Goal: Information Seeking & Learning: Learn about a topic

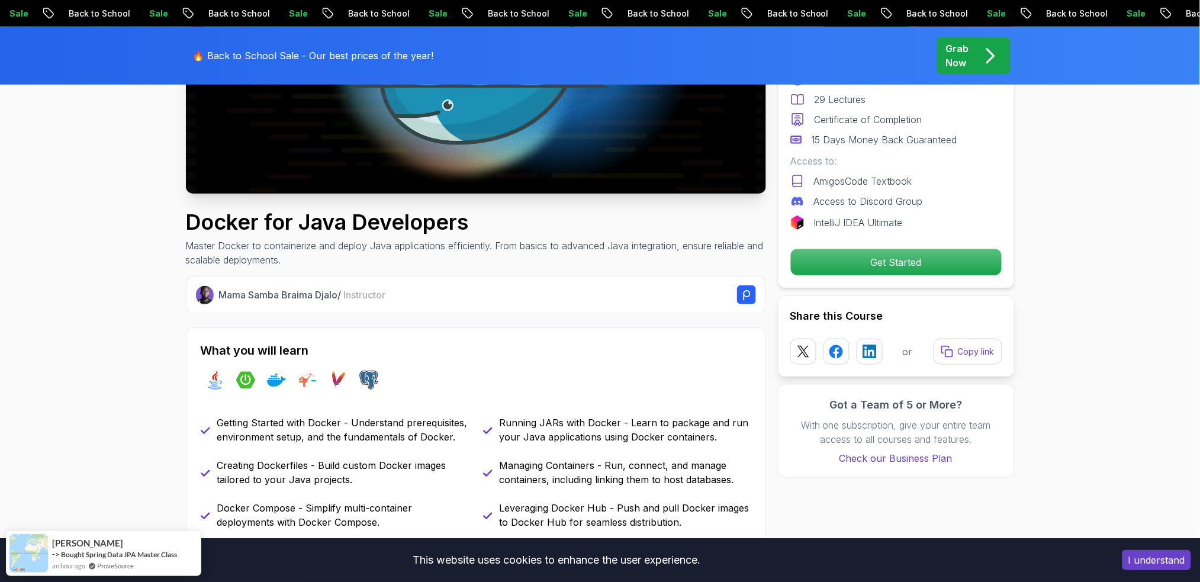
scroll to position [316, 0]
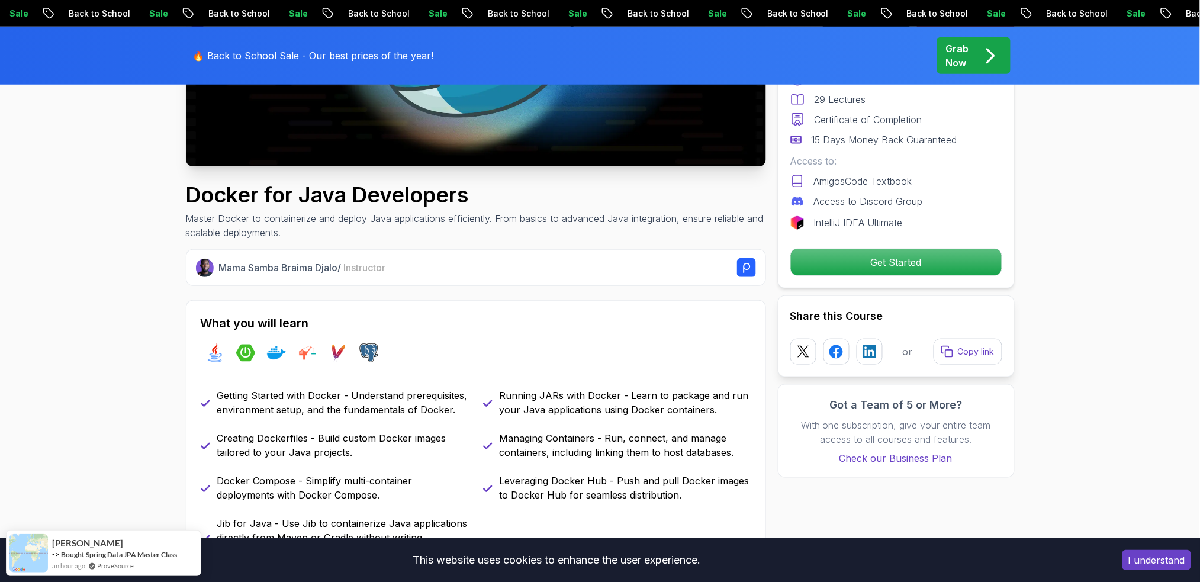
click at [900, 436] on button "I understand" at bounding box center [1157, 560] width 69 height 20
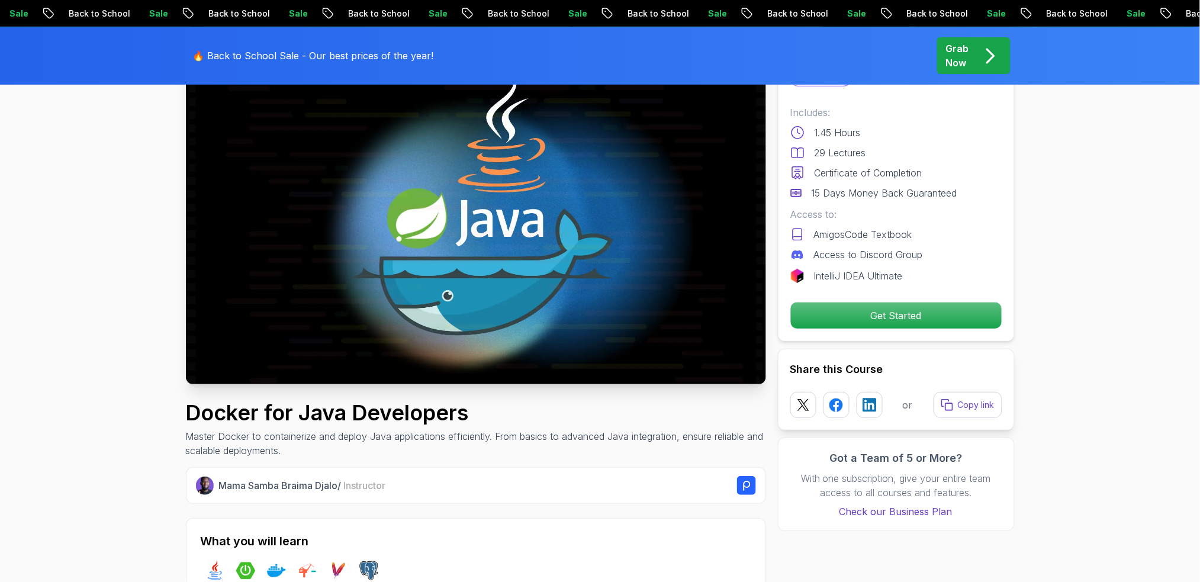
scroll to position [158, 0]
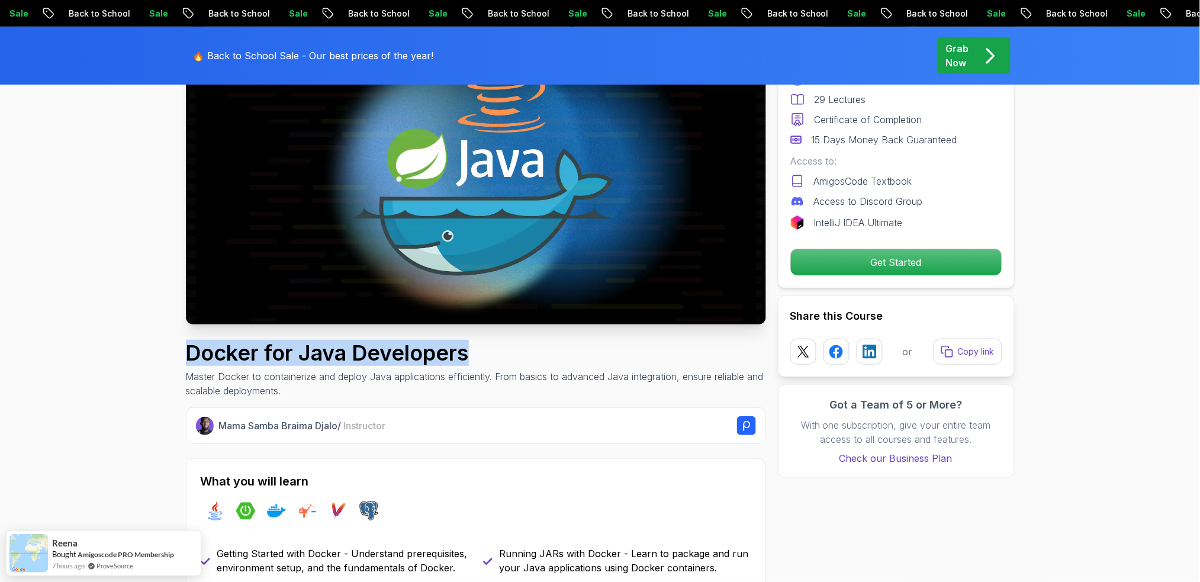
drag, startPoint x: 185, startPoint y: 344, endPoint x: 467, endPoint y: 357, distance: 282.2
click at [467, 357] on h1 "Docker for Java Developers" at bounding box center [476, 353] width 580 height 24
copy h1 "Docker for Java Developers"
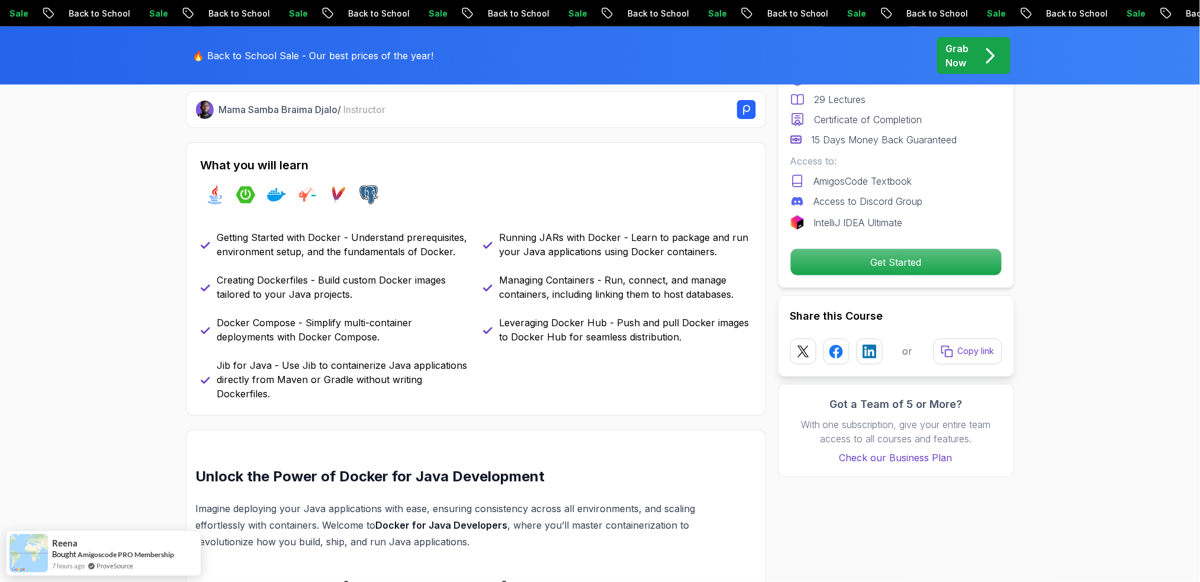
scroll to position [868, 0]
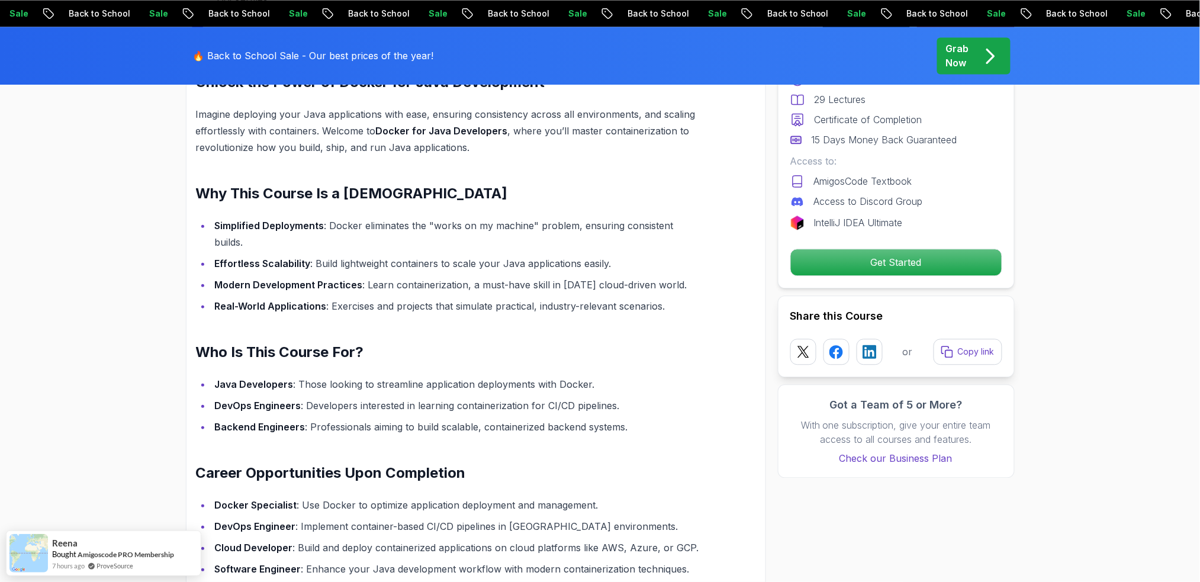
click at [201, 436] on h2 "Career Opportunities Upon Completion" at bounding box center [448, 473] width 504 height 19
drag, startPoint x: 195, startPoint y: 457, endPoint x: 491, endPoint y: 464, distance: 295.6
click at [491, 436] on div "Unlock the Power of Docker for Java Development Imagine deploying your Java app…" at bounding box center [476, 364] width 580 height 657
click at [491, 436] on h2 "Career Opportunities Upon Completion" at bounding box center [448, 473] width 504 height 19
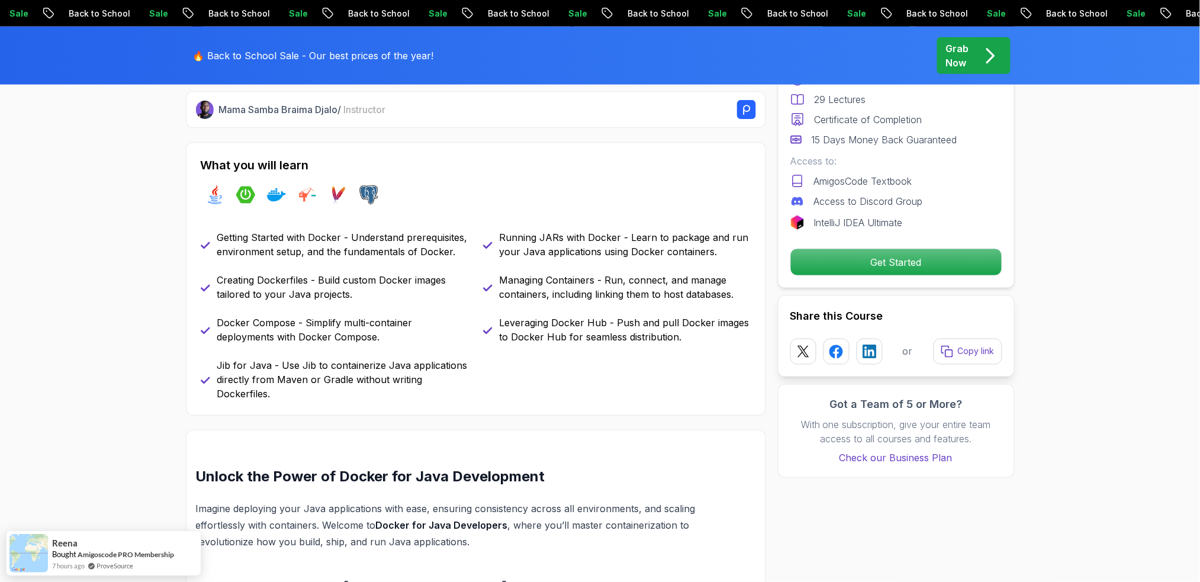
scroll to position [158, 0]
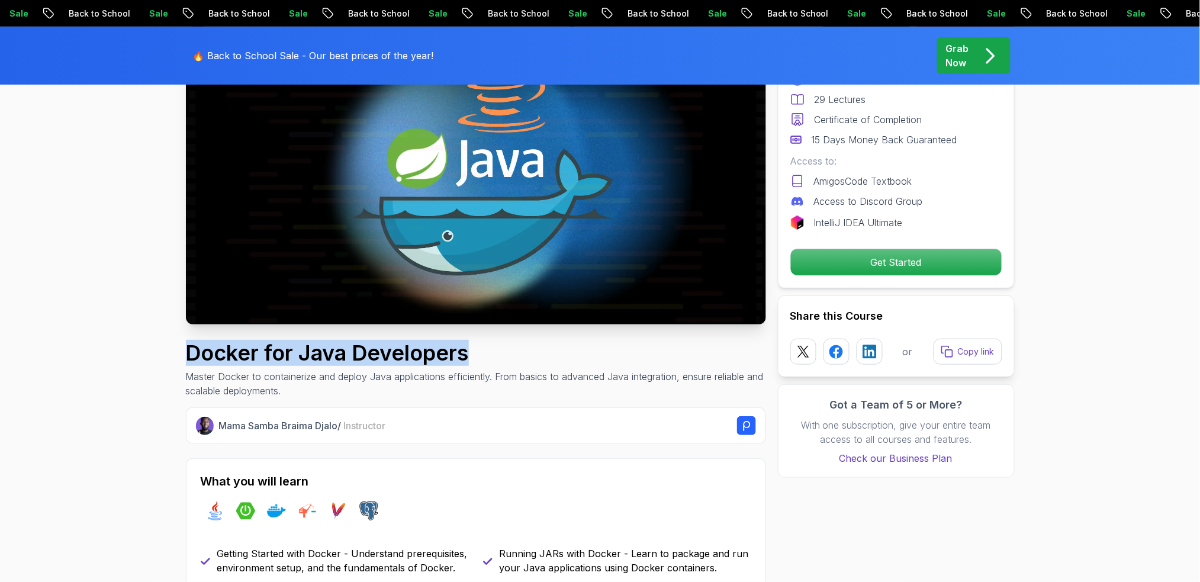
drag, startPoint x: 316, startPoint y: 349, endPoint x: 506, endPoint y: 359, distance: 190.4
click at [506, 359] on h1 "Docker for Java Developers" at bounding box center [476, 353] width 580 height 24
click at [485, 354] on h1 "Docker for Java Developers" at bounding box center [476, 353] width 580 height 24
drag, startPoint x: 460, startPoint y: 352, endPoint x: 122, endPoint y: 354, distance: 337.6
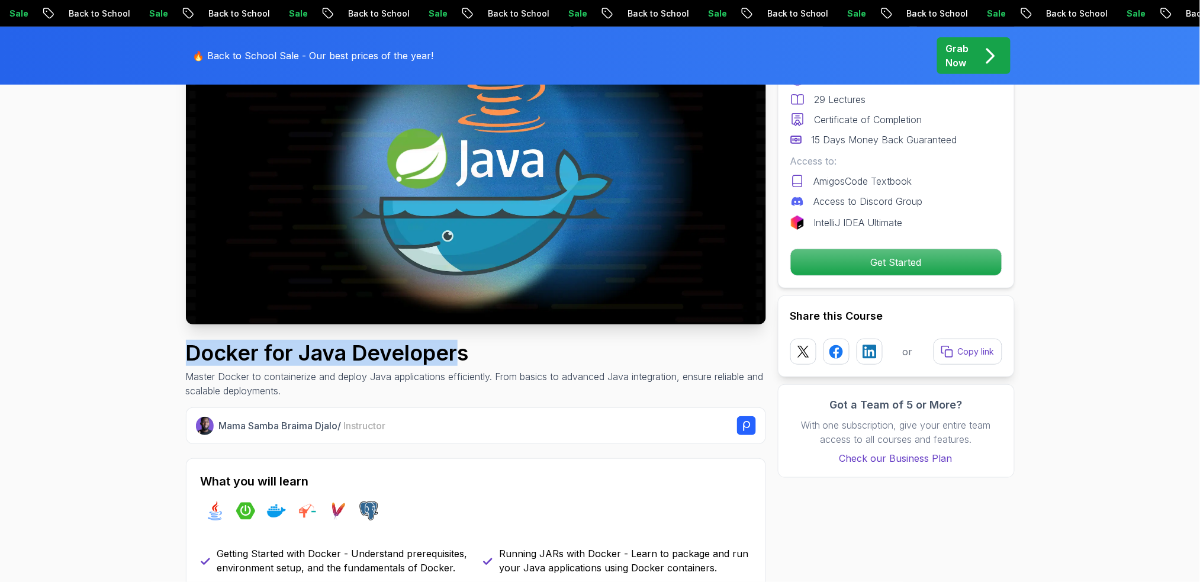
drag, startPoint x: 152, startPoint y: 353, endPoint x: 479, endPoint y: 359, distance: 326.4
click at [479, 359] on h1 "Docker for Java Developers" at bounding box center [476, 353] width 580 height 24
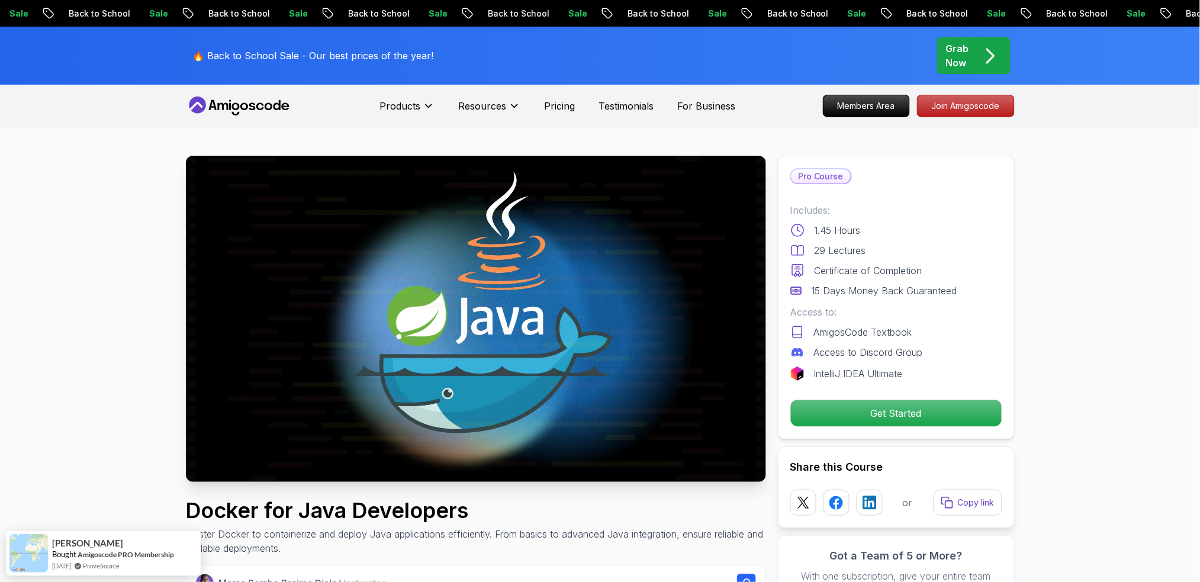
scroll to position [79, 0]
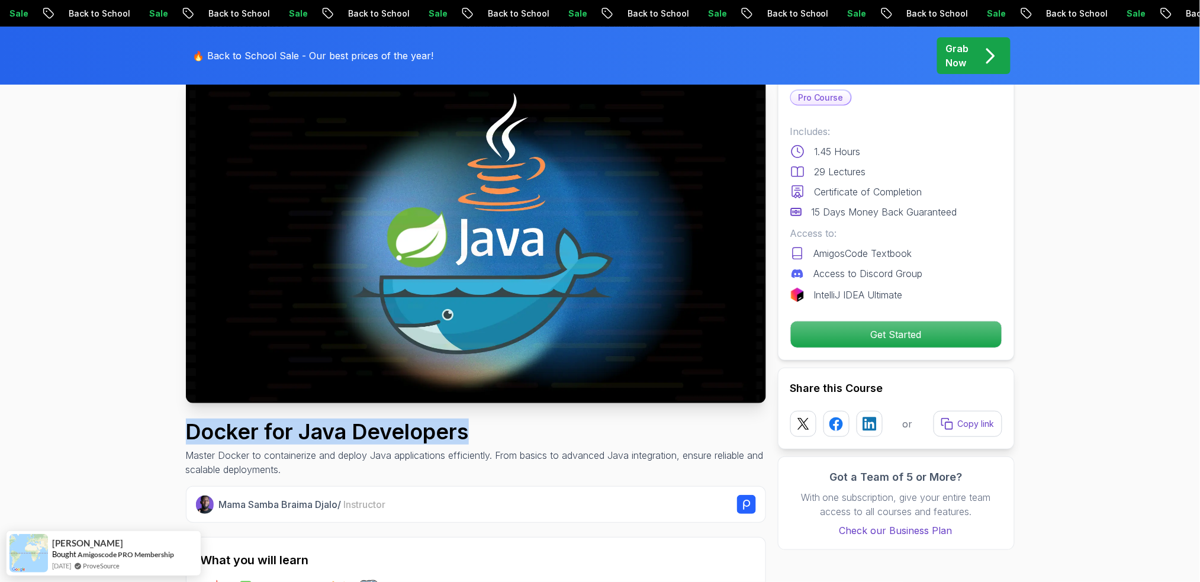
drag, startPoint x: 188, startPoint y: 427, endPoint x: 477, endPoint y: 429, distance: 289.6
click at [477, 429] on h1 "Docker for Java Developers" at bounding box center [476, 432] width 580 height 24
copy h1 "Docker for Java Developers"
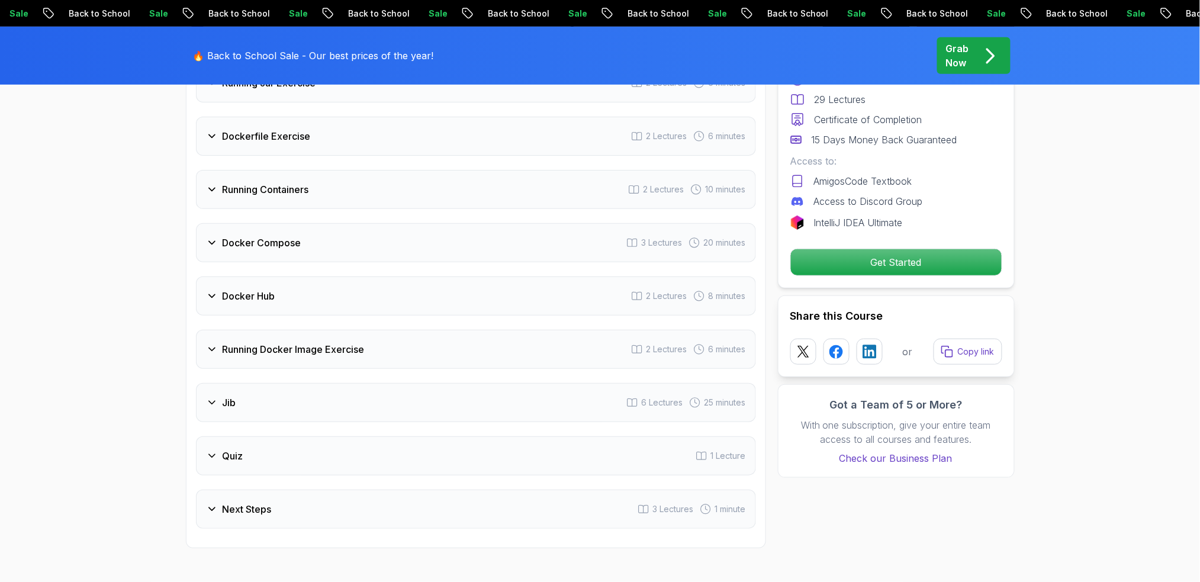
scroll to position [1816, 0]
click at [242, 436] on h3 "Quiz" at bounding box center [233, 457] width 21 height 14
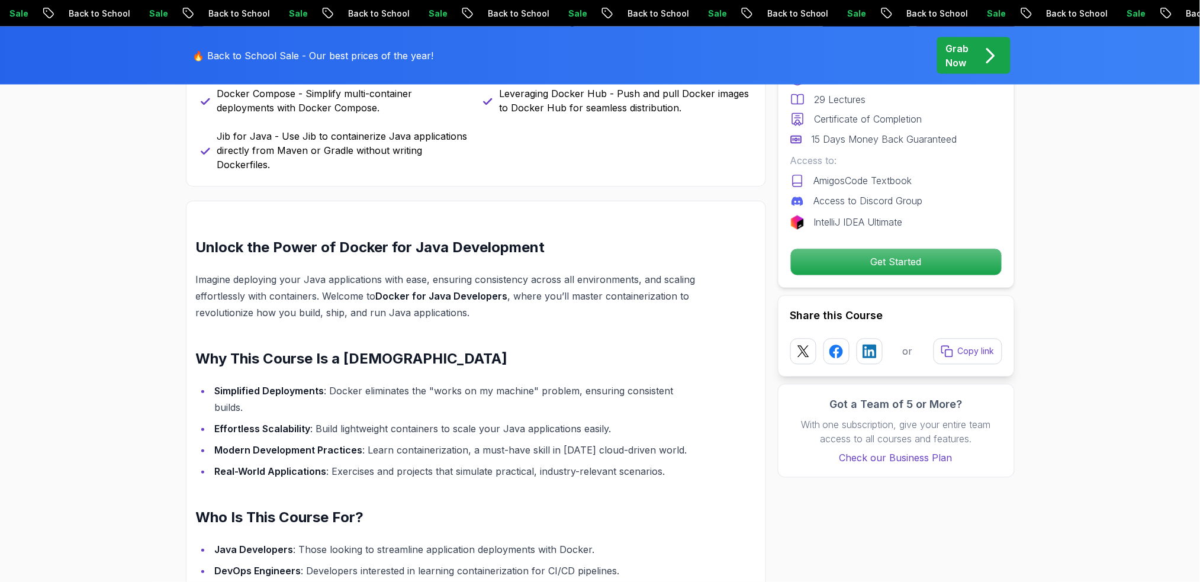
scroll to position [711, 0]
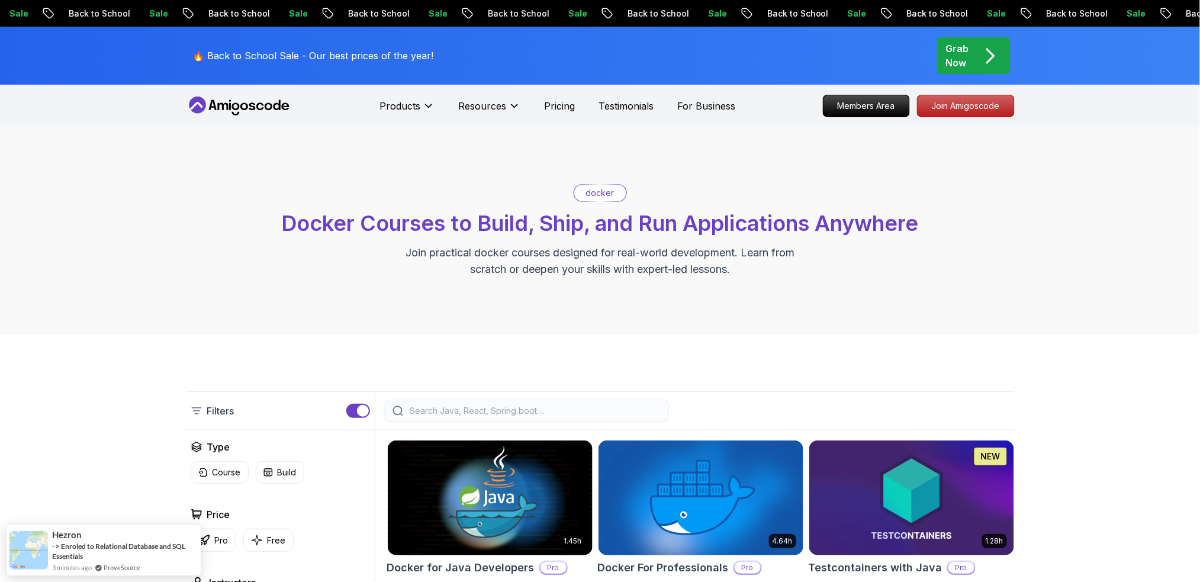
scroll to position [158, 0]
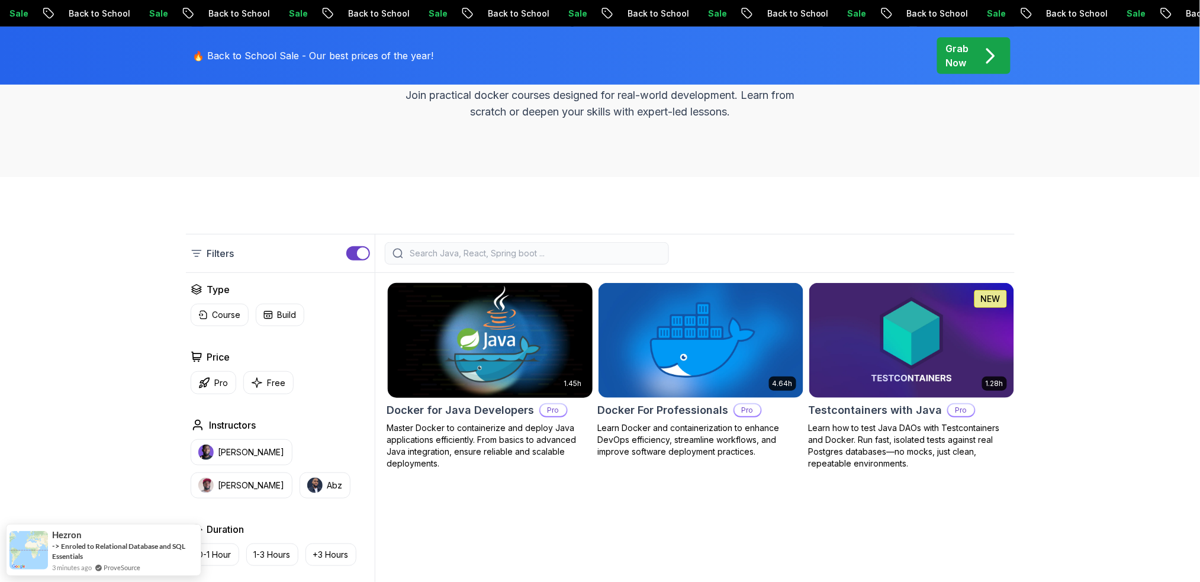
click at [497, 349] on img at bounding box center [490, 340] width 215 height 120
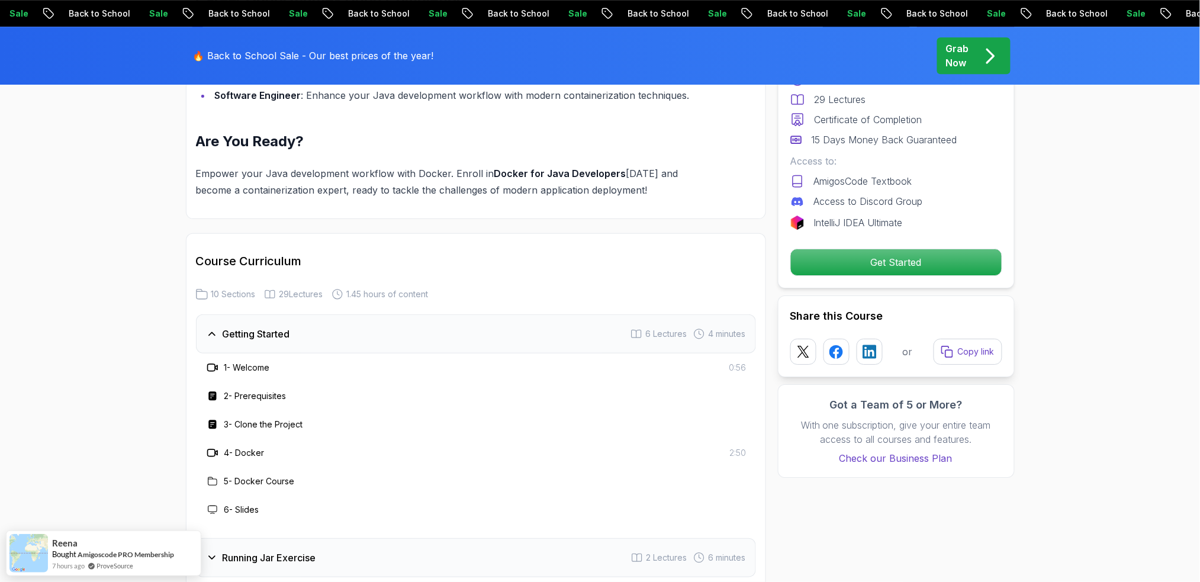
scroll to position [1579, 0]
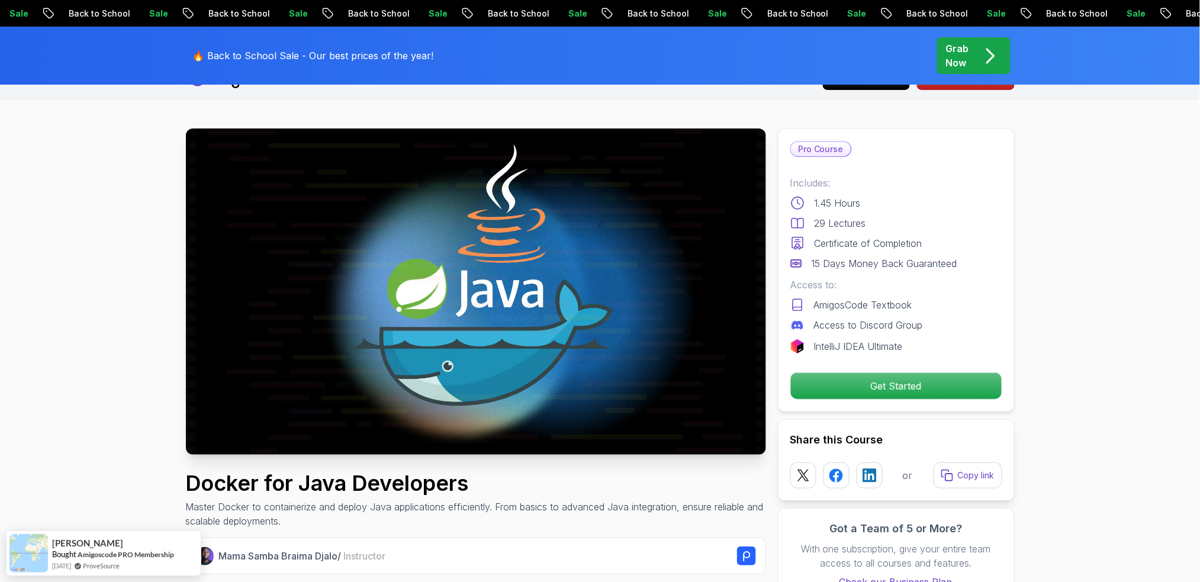
scroll to position [0, 0]
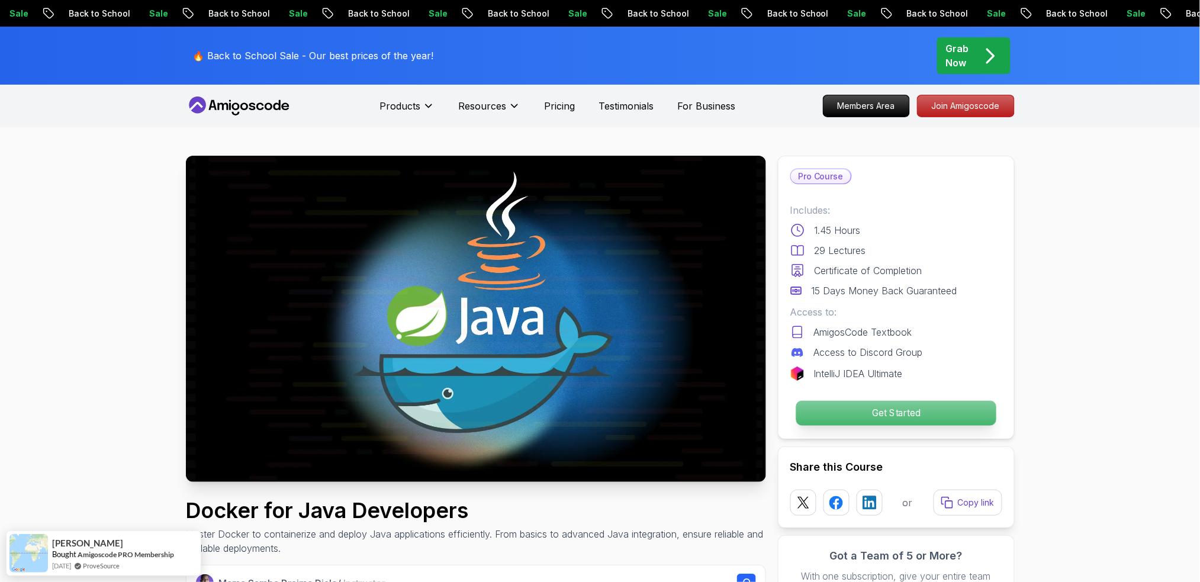
click at [901, 410] on p "Get Started" at bounding box center [896, 413] width 200 height 25
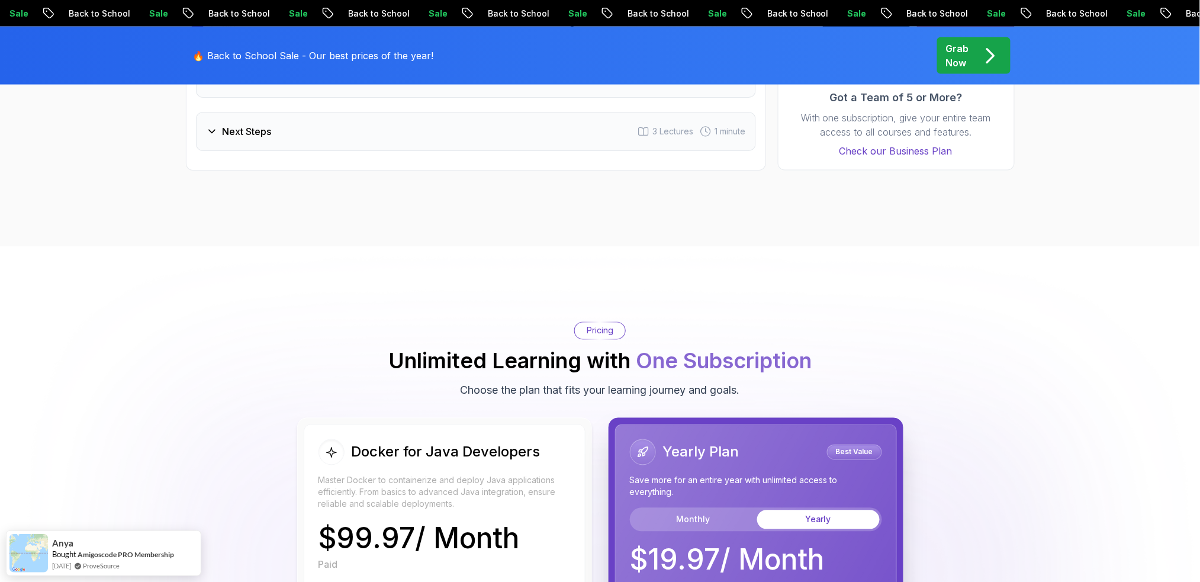
scroll to position [2031, 0]
